Goal: Task Accomplishment & Management: Manage account settings

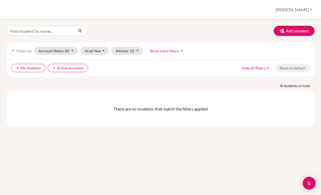
click at [44, 48] on button "Account Status (6)" at bounding box center [56, 51] width 44 height 8
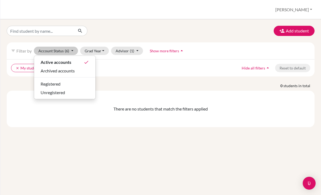
click at [45, 81] on button "Registered" at bounding box center [64, 84] width 61 height 9
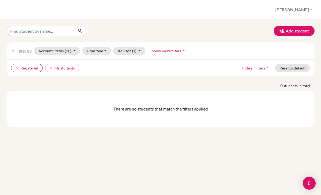
click at [42, 49] on button "Account Status (10)" at bounding box center [57, 51] width 46 height 8
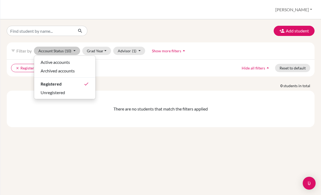
click at [39, 45] on div "filter_list Filter by Account Status (10) Active accounts Archived accounts Reg…" at bounding box center [160, 50] width 307 height 17
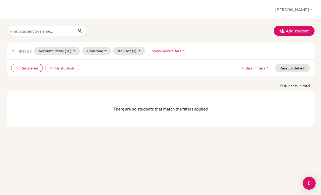
click at [16, 68] on icon "clear" at bounding box center [18, 68] width 4 height 4
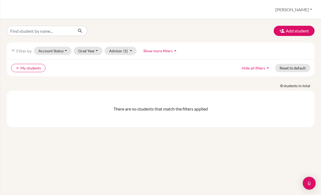
click at [16, 68] on icon "clear" at bounding box center [18, 68] width 4 height 4
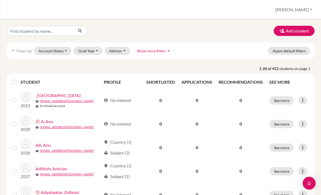
click at [303, 14] on button "[PERSON_NAME]" at bounding box center [293, 10] width 42 height 10
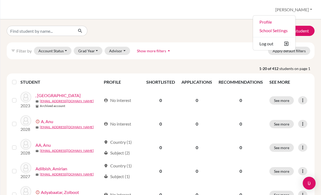
click at [293, 22] on link "Profile" at bounding box center [274, 22] width 42 height 9
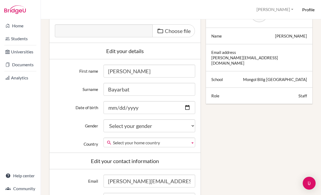
scroll to position [92, 0]
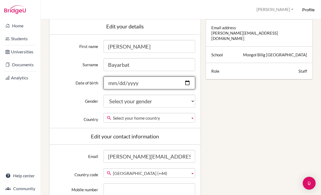
click at [115, 83] on input "Date of birth" at bounding box center [149, 83] width 92 height 13
click at [125, 82] on input "2003-07-25" at bounding box center [149, 83] width 92 height 13
type input "2003-07-16"
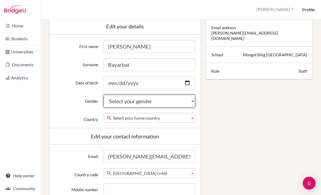
click at [179, 98] on select "Select your gender Female Male Neither" at bounding box center [149, 101] width 92 height 13
select select "female"
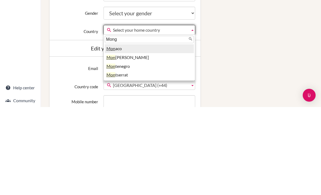
type input "Mongo"
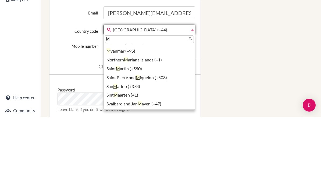
scroll to position [0, 0]
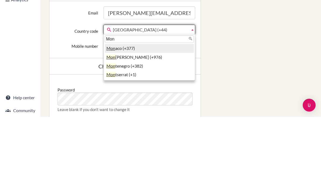
type input "Mong"
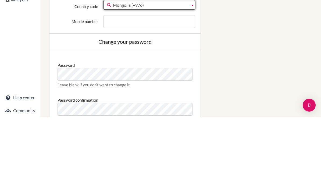
scroll to position [180, 0]
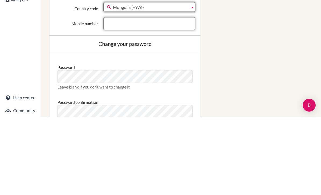
click at [117, 95] on input "Mobile number" at bounding box center [149, 101] width 92 height 13
type input "99199068"
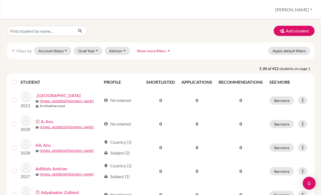
click at [307, 183] on img "Open Intercom Messenger" at bounding box center [308, 183] width 6 height 6
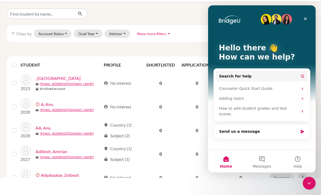
click at [297, 163] on button "Help" at bounding box center [297, 161] width 36 height 21
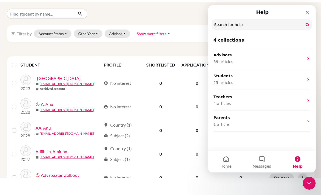
click at [296, 59] on div "Advisors 59 articles" at bounding box center [258, 58] width 90 height 12
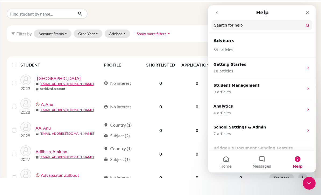
click at [220, 11] on button "go back" at bounding box center [216, 13] width 10 height 10
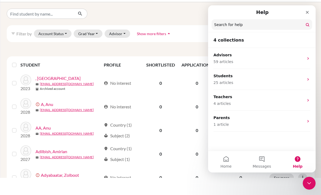
click at [297, 59] on p "59 articles" at bounding box center [258, 62] width 90 height 6
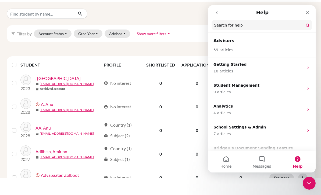
click at [298, 66] on p "Getting Started" at bounding box center [258, 65] width 90 height 6
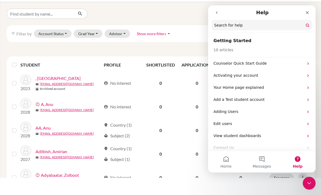
click at [293, 63] on p "Counselor Quick Start Guide" at bounding box center [258, 64] width 90 height 6
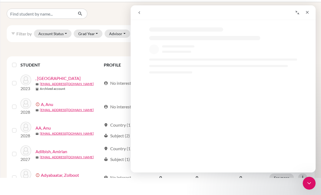
click at [293, 15] on button "Collapse window" at bounding box center [297, 13] width 10 height 10
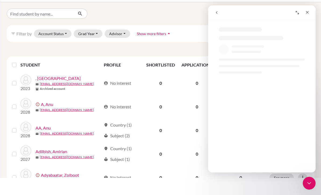
click at [298, 14] on icon "Expand window" at bounding box center [297, 12] width 4 height 4
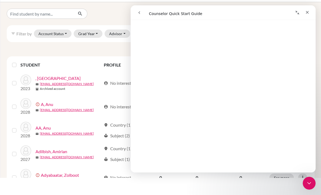
scroll to position [109, 0]
click at [306, 15] on div "Close" at bounding box center [307, 13] width 10 height 10
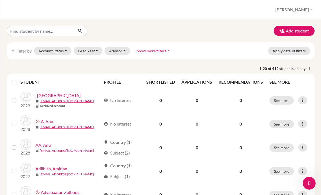
scroll to position [0, 0]
click at [300, 9] on button "Nandin" at bounding box center [293, 10] width 42 height 10
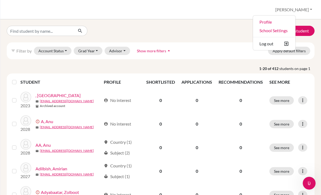
click at [295, 29] on link "School Settings" at bounding box center [274, 30] width 42 height 9
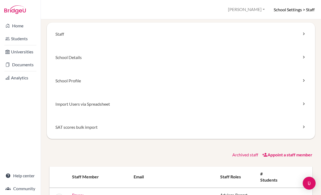
click at [297, 60] on link "School Details" at bounding box center [181, 57] width 268 height 23
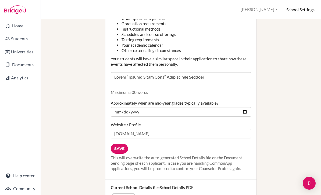
scroll to position [840, 0]
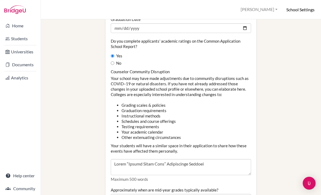
click at [303, 10] on h6 "School Settings" at bounding box center [300, 10] width 28 height 6
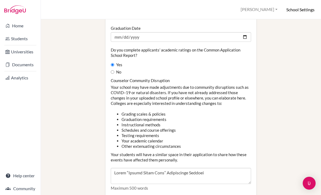
click at [301, 10] on h6 "School Settings" at bounding box center [300, 10] width 28 height 6
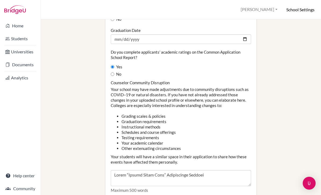
scroll to position [742, 0]
click at [271, 11] on button "[PERSON_NAME]" at bounding box center [259, 10] width 42 height 10
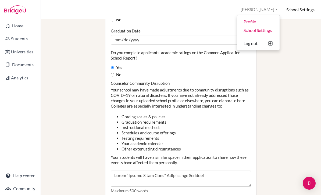
click at [267, 28] on link "School Settings" at bounding box center [258, 30] width 42 height 9
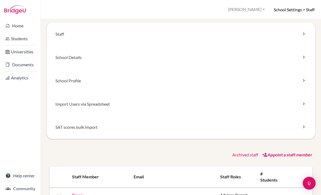
click at [303, 79] on icon at bounding box center [303, 80] width 5 height 5
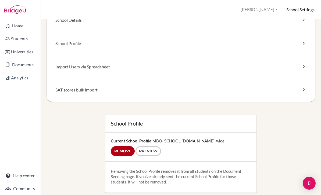
scroll to position [37, 0]
click at [148, 150] on link "Preview" at bounding box center [148, 152] width 26 height 10
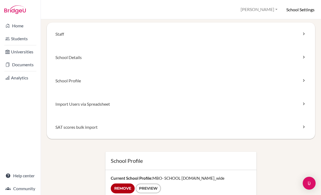
scroll to position [0, 0]
click at [297, 127] on link "SAT scores bulk import" at bounding box center [181, 127] width 268 height 23
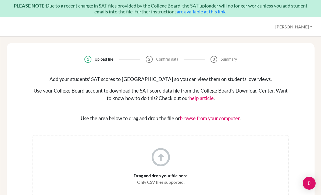
click at [298, 27] on button "[PERSON_NAME]" at bounding box center [293, 27] width 42 height 10
click at [295, 49] on link "School Settings" at bounding box center [274, 47] width 42 height 9
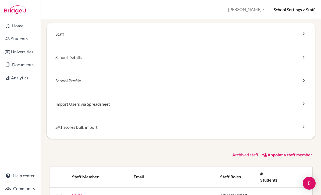
click at [300, 31] on link "Staff" at bounding box center [181, 34] width 268 height 23
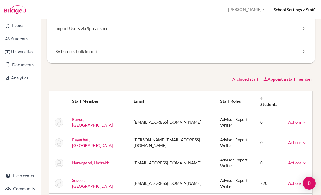
scroll to position [75, 0]
click at [256, 174] on td "220" at bounding box center [270, 184] width 28 height 20
click at [296, 181] on link "Actions" at bounding box center [297, 183] width 19 height 5
click at [236, 147] on div at bounding box center [160, 97] width 321 height 195
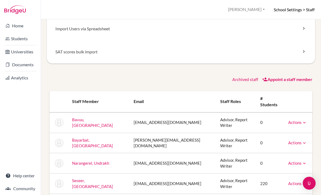
click at [238, 153] on td "Advisor, Report Writer" at bounding box center [236, 163] width 40 height 20
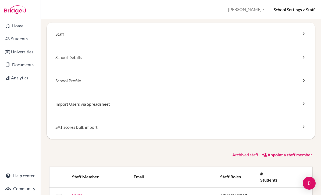
scroll to position [0, 0]
click at [254, 7] on button "[PERSON_NAME]" at bounding box center [246, 10] width 42 height 10
click at [31, 176] on div at bounding box center [160, 97] width 321 height 195
click at [30, 174] on link "Help center" at bounding box center [20, 175] width 38 height 11
click at [16, 38] on link "Students" at bounding box center [20, 38] width 38 height 11
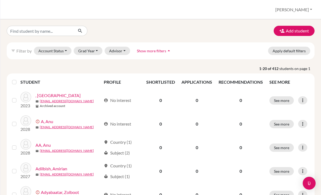
click at [300, 34] on button "Add student" at bounding box center [293, 31] width 41 height 10
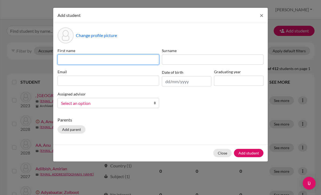
click at [132, 64] on input at bounding box center [107, 59] width 101 height 10
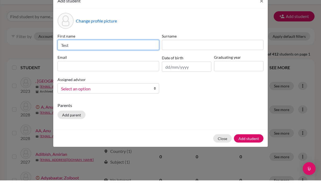
type input "Test"
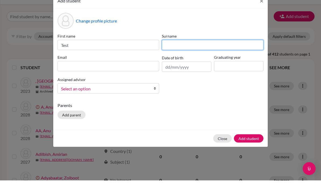
click at [213, 54] on input at bounding box center [212, 59] width 101 height 10
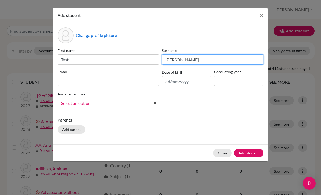
type input "[PERSON_NAME]"
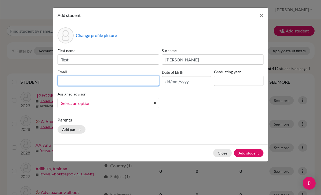
click at [129, 81] on input at bounding box center [107, 81] width 101 height 10
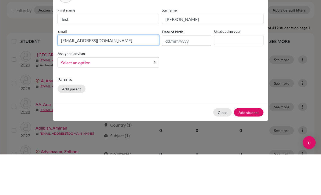
scroll to position [17, 0]
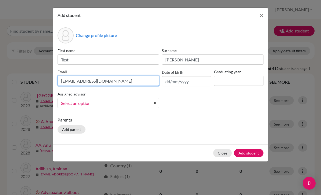
type input "[EMAIL_ADDRESS][DOMAIN_NAME]"
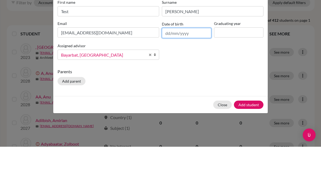
click at [188, 76] on input "text" at bounding box center [186, 81] width 49 height 10
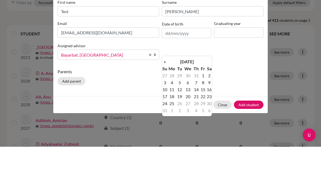
click at [167, 107] on th "«" at bounding box center [164, 110] width 5 height 7
click at [225, 76] on input at bounding box center [238, 81] width 49 height 10
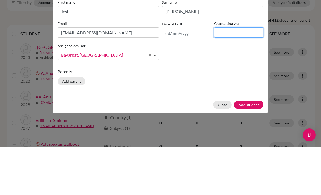
type input "Q"
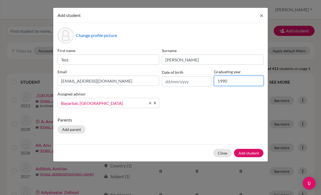
click at [240, 77] on input "1990" at bounding box center [238, 81] width 49 height 10
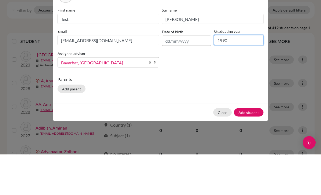
click at [245, 76] on input "1990" at bounding box center [238, 81] width 49 height 10
type input "1"
type input "2030"
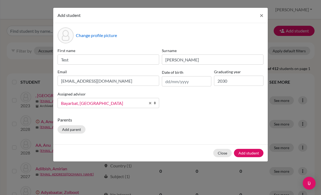
click at [253, 151] on button "Add student" at bounding box center [249, 153] width 30 height 8
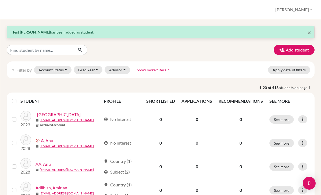
click at [121, 66] on button "Advisor" at bounding box center [117, 70] width 26 height 8
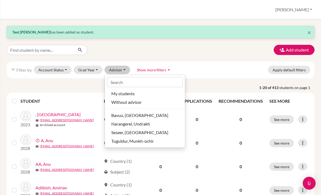
click at [151, 90] on div "My students" at bounding box center [144, 93] width 67 height 6
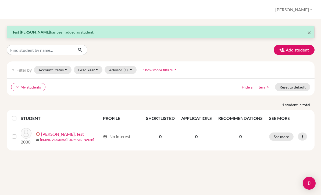
click at [48, 131] on link "Nandin, Test" at bounding box center [62, 134] width 43 height 6
click at [51, 131] on link "Nandin, Test" at bounding box center [62, 134] width 43 height 6
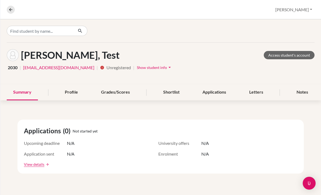
click at [133, 1] on div "Overview Student details Nandin Profile School Settings Log out" at bounding box center [160, 9] width 320 height 19
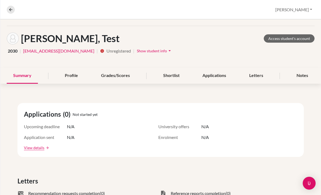
scroll to position [9, 0]
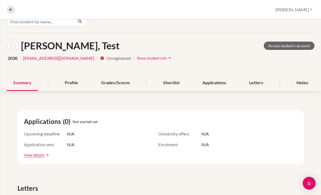
click at [300, 42] on link "Access student's account" at bounding box center [288, 46] width 51 height 8
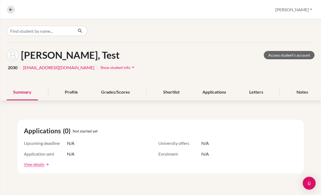
click at [9, 9] on icon at bounding box center [10, 9] width 5 height 5
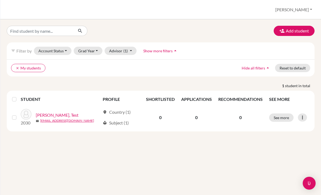
click at [286, 119] on button "See more" at bounding box center [281, 118] width 24 height 8
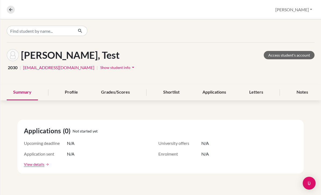
click at [11, 9] on icon at bounding box center [10, 9] width 5 height 5
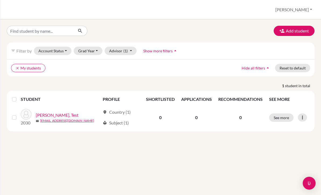
click at [300, 119] on icon at bounding box center [301, 117] width 5 height 5
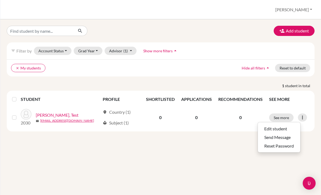
click at [289, 135] on button "Send Message" at bounding box center [278, 137] width 42 height 9
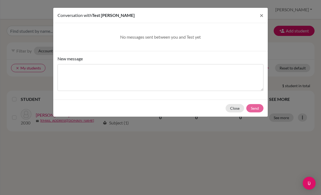
click at [259, 16] on span "×" at bounding box center [261, 15] width 4 height 8
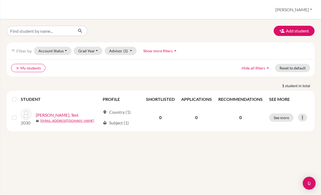
click at [59, 122] on link "[EMAIL_ADDRESS][DOMAIN_NAME]" at bounding box center [67, 120] width 54 height 5
click at [19, 114] on label at bounding box center [19, 114] width 0 height 0
click at [0, 0] on input "checkbox" at bounding box center [0, 0] width 0 height 0
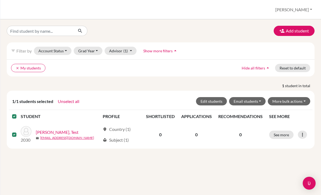
click at [256, 100] on button "Email students" at bounding box center [247, 101] width 37 height 8
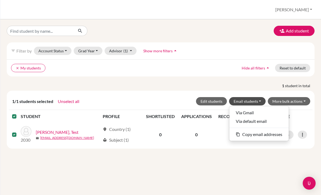
click at [282, 111] on button "Via Gmail" at bounding box center [258, 112] width 59 height 9
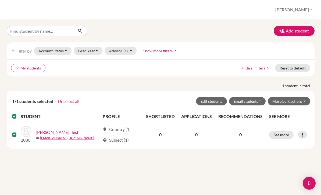
click at [254, 102] on button "Email students" at bounding box center [247, 101] width 37 height 8
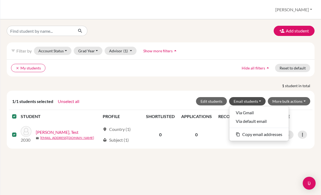
click at [251, 113] on button "Via Gmail" at bounding box center [258, 112] width 59 height 9
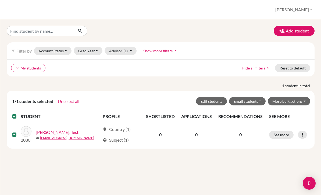
click at [257, 101] on button "Email students" at bounding box center [247, 101] width 37 height 8
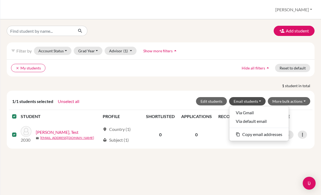
click at [263, 112] on button "Via Gmail" at bounding box center [258, 112] width 59 height 9
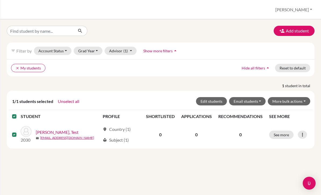
click at [256, 103] on button "Email students" at bounding box center [247, 101] width 37 height 8
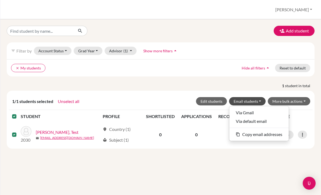
click at [274, 133] on button "content_copy Copy email addresses" at bounding box center [258, 134] width 59 height 9
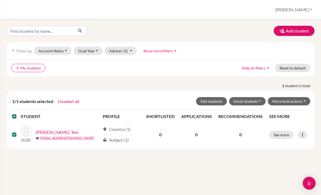
click at [258, 103] on button "Email students" at bounding box center [247, 101] width 37 height 8
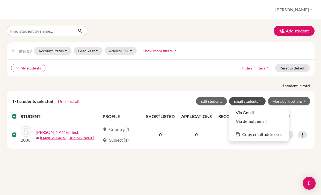
click at [263, 113] on button "Via Gmail" at bounding box center [258, 112] width 59 height 9
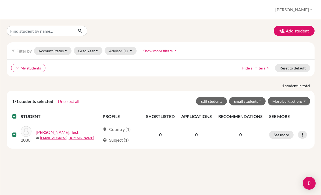
click at [258, 102] on button "Email students" at bounding box center [247, 101] width 37 height 8
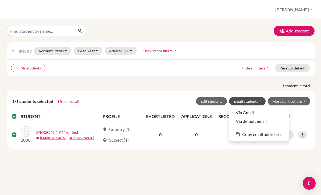
click at [259, 122] on button "Via default email" at bounding box center [258, 121] width 59 height 9
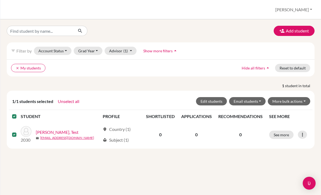
click at [260, 99] on button "Email students" at bounding box center [247, 101] width 37 height 8
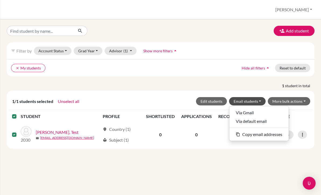
click at [262, 111] on button "Via Gmail" at bounding box center [258, 112] width 59 height 9
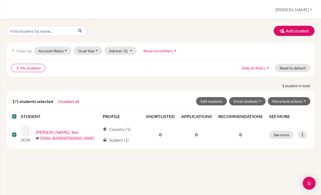
click at [19, 113] on label at bounding box center [19, 113] width 0 height 0
click at [0, 0] on input "checkbox" at bounding box center [0, 0] width 0 height 0
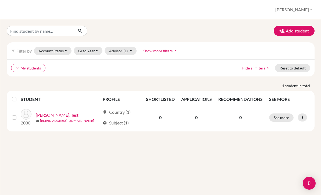
click at [18, 71] on button "clear My students" at bounding box center [28, 68] width 34 height 8
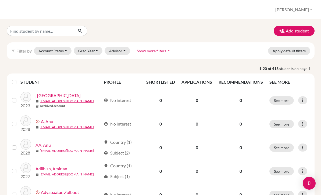
click at [15, 50] on icon "filter_list" at bounding box center [13, 51] width 4 height 4
click at [17, 56] on div "filter_list Filter by Account Status Active accounts Archived accounts Register…" at bounding box center [160, 50] width 307 height 17
click at [17, 12] on div "Students overview Nandin Profile School Settings Log out" at bounding box center [160, 9] width 320 height 19
click at [14, 12] on div "Students overview Nandin Profile School Settings Log out" at bounding box center [160, 9] width 320 height 19
click at [303, 10] on button "Nandin" at bounding box center [293, 10] width 42 height 10
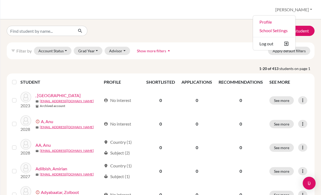
click at [15, 10] on div "Students overview Nandin Profile School Settings Log out" at bounding box center [160, 9] width 320 height 19
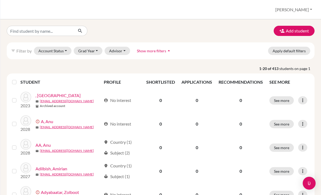
click at [303, 51] on button "Apply default filters" at bounding box center [289, 51] width 42 height 8
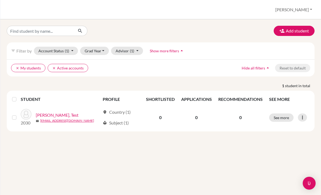
click at [15, 67] on button "clear My students" at bounding box center [28, 68] width 34 height 8
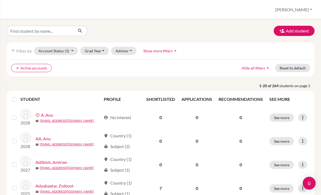
click at [18, 70] on icon "clear" at bounding box center [18, 68] width 4 height 4
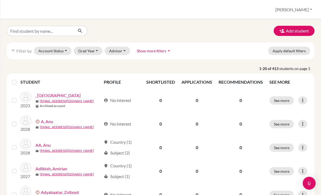
click at [153, 50] on span "Show more filters" at bounding box center [151, 51] width 29 height 5
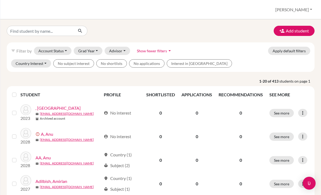
click at [311, 181] on img "Open Intercom Messenger" at bounding box center [308, 183] width 6 height 6
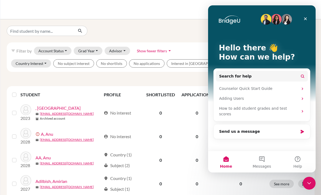
click at [225, 162] on button "Home" at bounding box center [226, 161] width 36 height 21
click at [228, 162] on button "Home" at bounding box center [226, 161] width 36 height 21
click at [259, 163] on button "Messages" at bounding box center [261, 161] width 36 height 21
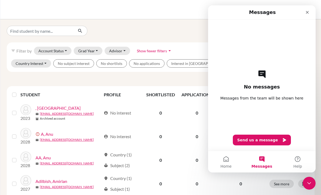
click at [227, 166] on span "Home" at bounding box center [225, 167] width 11 height 4
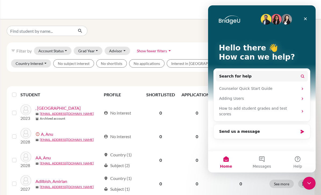
click at [296, 165] on span "Help" at bounding box center [297, 167] width 9 height 4
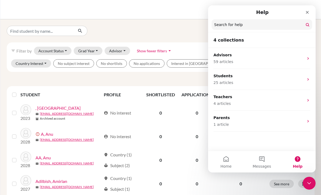
click at [223, 158] on button "Home" at bounding box center [226, 161] width 36 height 21
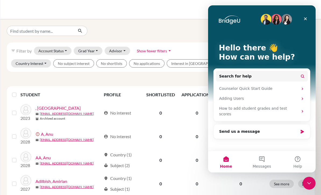
click at [304, 20] on icon "Close" at bounding box center [305, 18] width 3 height 3
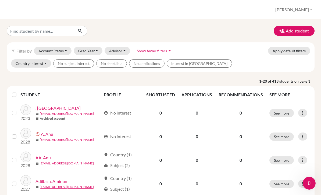
click at [84, 51] on button "Grad Year" at bounding box center [88, 51] width 29 height 8
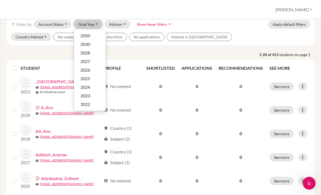
scroll to position [25, 0]
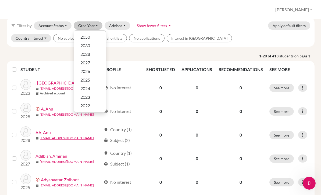
click at [82, 73] on span "2026" at bounding box center [85, 71] width 10 height 6
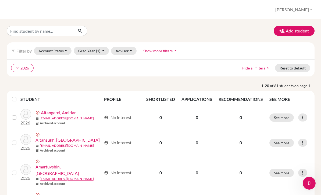
click at [47, 52] on button "Account Status" at bounding box center [53, 51] width 38 height 8
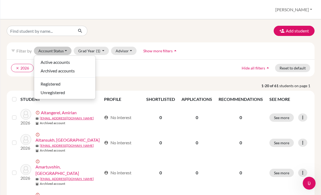
click at [44, 94] on span "Unregistered" at bounding box center [53, 92] width 24 height 6
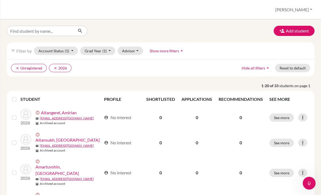
click at [17, 66] on button "clear Unregistered" at bounding box center [29, 68] width 36 height 8
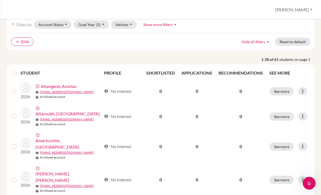
scroll to position [28, 0]
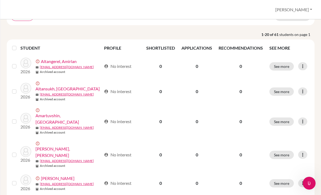
click at [274, 179] on button "See more" at bounding box center [281, 183] width 24 height 8
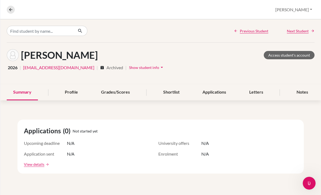
click at [10, 13] on button at bounding box center [11, 10] width 8 height 8
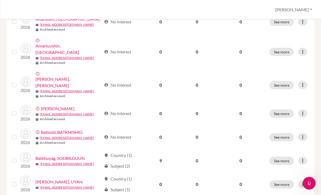
scroll to position [121, 0]
click at [52, 112] on link "264_jasmine@mbo.edu.mn" at bounding box center [67, 114] width 54 height 5
click at [133, 101] on td "account_circle No interest" at bounding box center [122, 113] width 42 height 24
click at [26, 105] on img at bounding box center [25, 110] width 11 height 11
click at [49, 105] on link "Badrakh, Jasmine" at bounding box center [58, 108] width 34 height 6
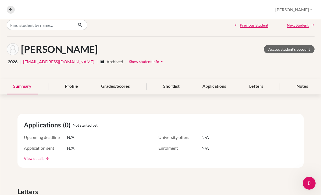
scroll to position [6, 0]
click at [129, 61] on span "Show student info" at bounding box center [144, 62] width 30 height 5
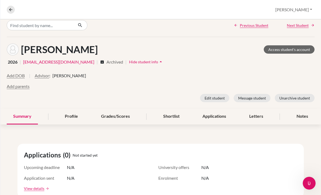
click at [129, 62] on span "Hide student info" at bounding box center [143, 62] width 29 height 5
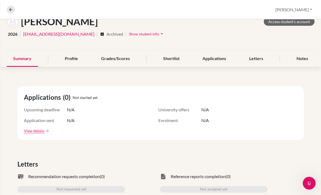
scroll to position [36, 0]
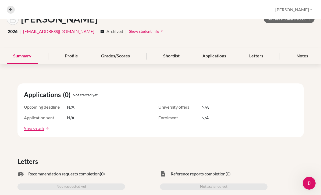
click at [65, 59] on div "Profile" at bounding box center [71, 56] width 26 height 16
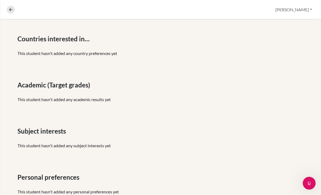
click at [13, 12] on button at bounding box center [11, 10] width 8 height 8
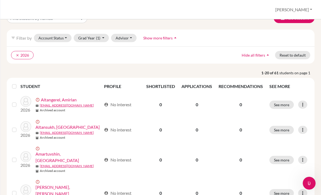
scroll to position [14, 0]
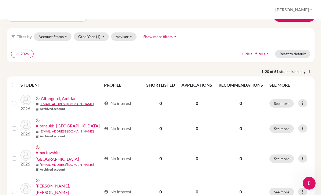
click at [43, 37] on button "Account Status" at bounding box center [53, 36] width 38 height 8
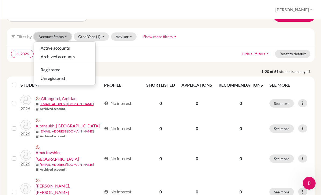
click at [42, 81] on span "Unregistered" at bounding box center [53, 78] width 24 height 6
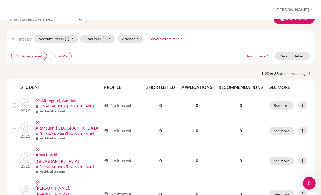
scroll to position [9, 0]
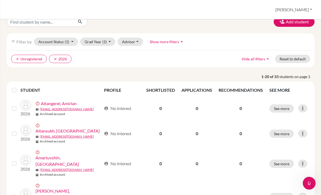
click at [17, 59] on icon "clear" at bounding box center [18, 59] width 4 height 4
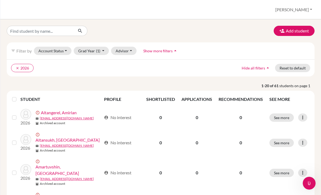
click at [49, 50] on button "Account Status" at bounding box center [53, 51] width 38 height 8
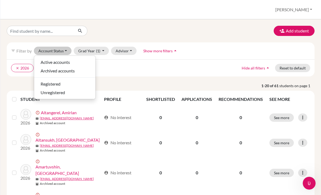
click at [45, 82] on span "Registered" at bounding box center [51, 84] width 20 height 6
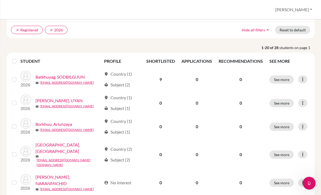
scroll to position [38, 0]
click at [60, 77] on link "Batkhuyag, SODBILGUUN" at bounding box center [59, 77] width 49 height 6
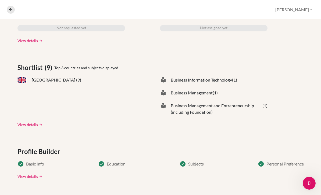
scroll to position [195, 0]
click at [23, 126] on link "View details" at bounding box center [27, 125] width 20 height 6
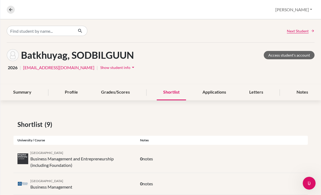
click at [12, 9] on icon at bounding box center [10, 9] width 5 height 5
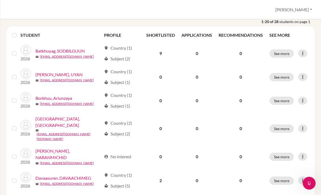
scroll to position [68, 0]
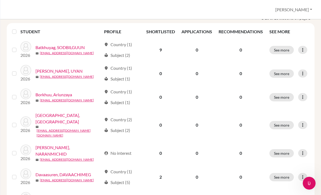
click at [49, 119] on link "Chuluunbaatar, BAYAR" at bounding box center [68, 118] width 66 height 13
click at [58, 118] on link "Chuluunbaatar, BAYAR" at bounding box center [68, 118] width 66 height 13
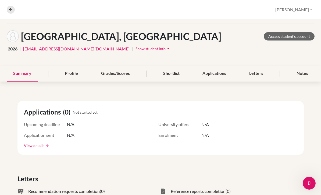
scroll to position [18, 0]
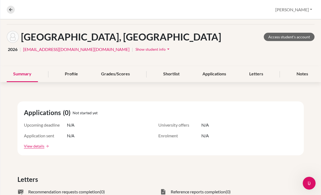
click at [68, 74] on div "Profile" at bounding box center [71, 74] width 26 height 16
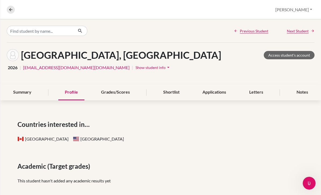
click at [105, 91] on div "Grades/Scores" at bounding box center [115, 93] width 42 height 16
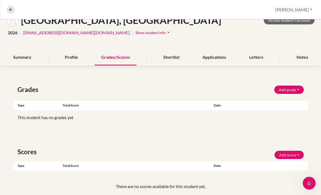
scroll to position [42, 0]
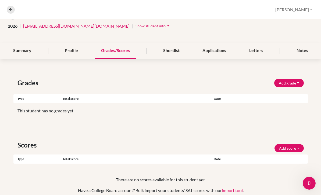
click at [311, 136] on div "Grades Add grade IB Predicted 4.0 GPA Weighted GPA Type Total score Date Unsupp…" at bounding box center [160, 142] width 320 height 154
click at [175, 45] on div "Shortlist" at bounding box center [171, 51] width 29 height 16
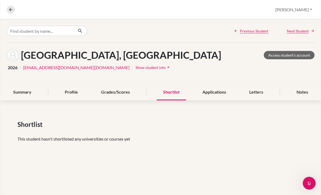
click at [215, 89] on div "Applications" at bounding box center [214, 93] width 37 height 16
click at [257, 90] on div "Letters" at bounding box center [255, 93] width 27 height 16
click at [303, 92] on div "Notes" at bounding box center [302, 93] width 24 height 16
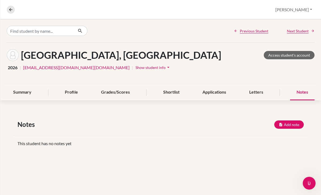
click at [13, 11] on icon at bounding box center [10, 9] width 5 height 5
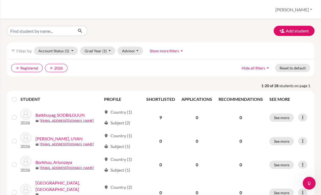
click at [301, 11] on button "Nandin" at bounding box center [293, 10] width 42 height 10
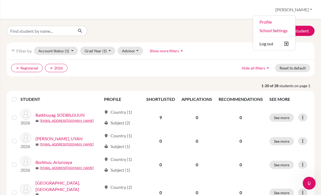
click at [295, 41] on button "Log out" at bounding box center [274, 43] width 42 height 9
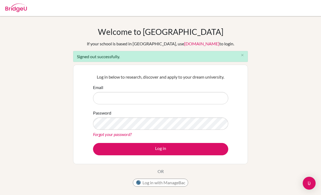
scroll to position [49, 0]
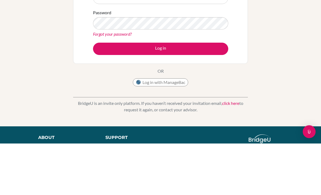
type input "[EMAIL_ADDRESS][DOMAIN_NAME]"
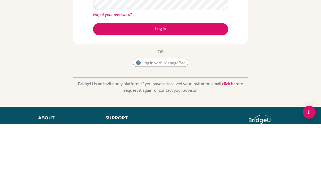
click at [114, 94] on button "Log in" at bounding box center [160, 100] width 135 height 12
